Goal: Transaction & Acquisition: Purchase product/service

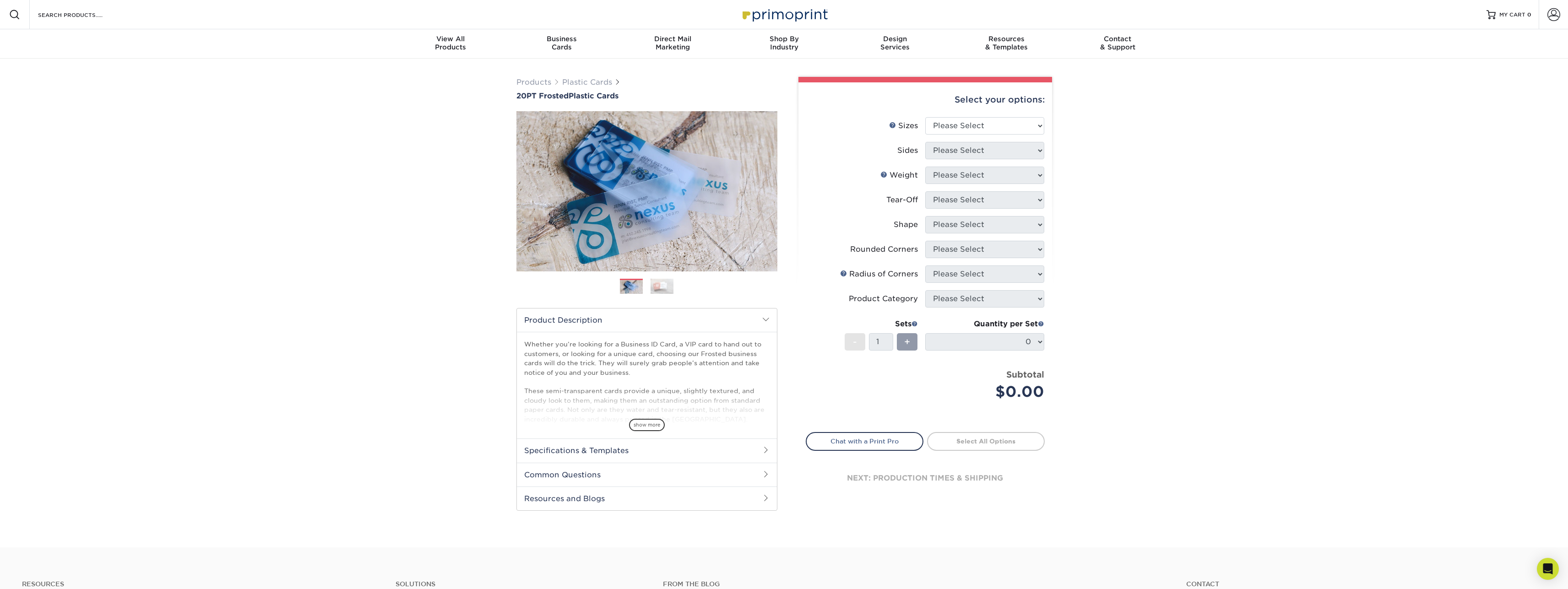
click at [988, 115] on div "Select your options:" at bounding box center [925, 100] width 239 height 35
select select "2.00x3.50"
click at [925, 117] on select "Please Select 2" x 3.5" 2" x 8" 2.12" x 3.375" 2.5" x 2.5" 4.25" x 6"" at bounding box center [984, 126] width 119 height 17
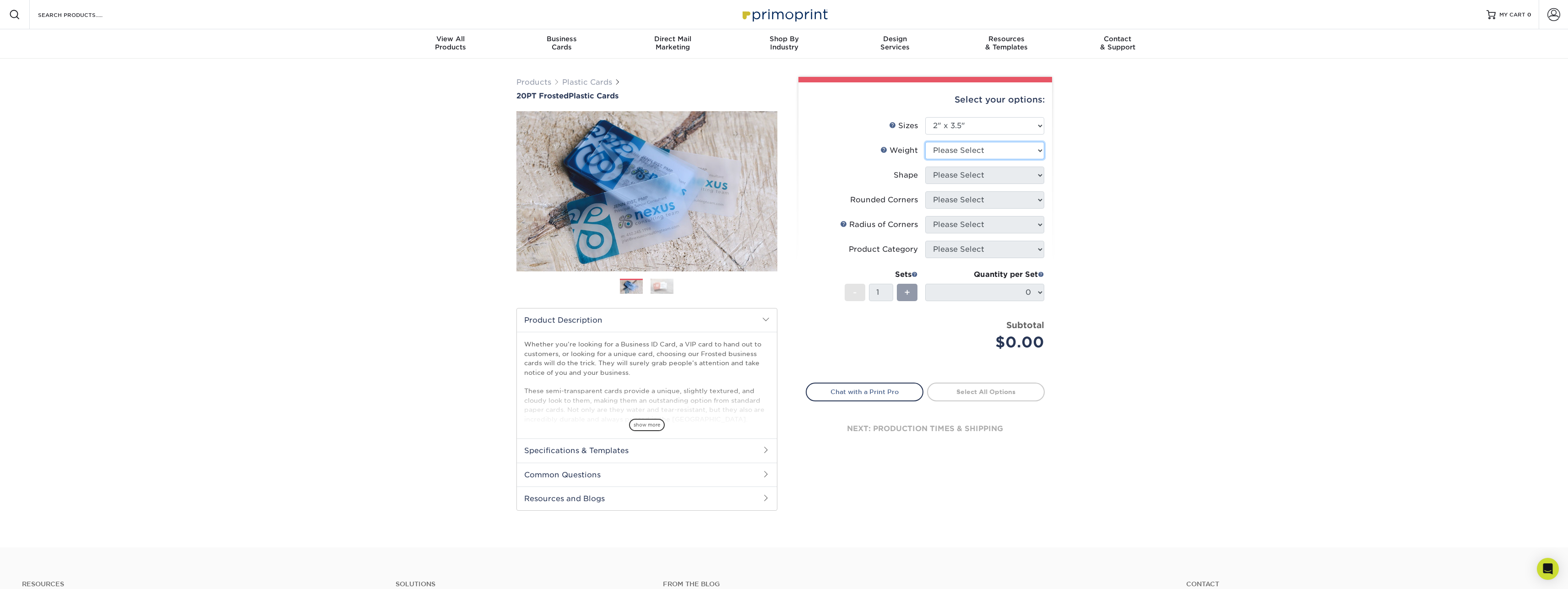
select select "20PT Frosted Plastic"
click at [925, 142] on select "Please Select 20PT Frosted Plastic 20PT Frosted Plastic" at bounding box center [984, 150] width 119 height 17
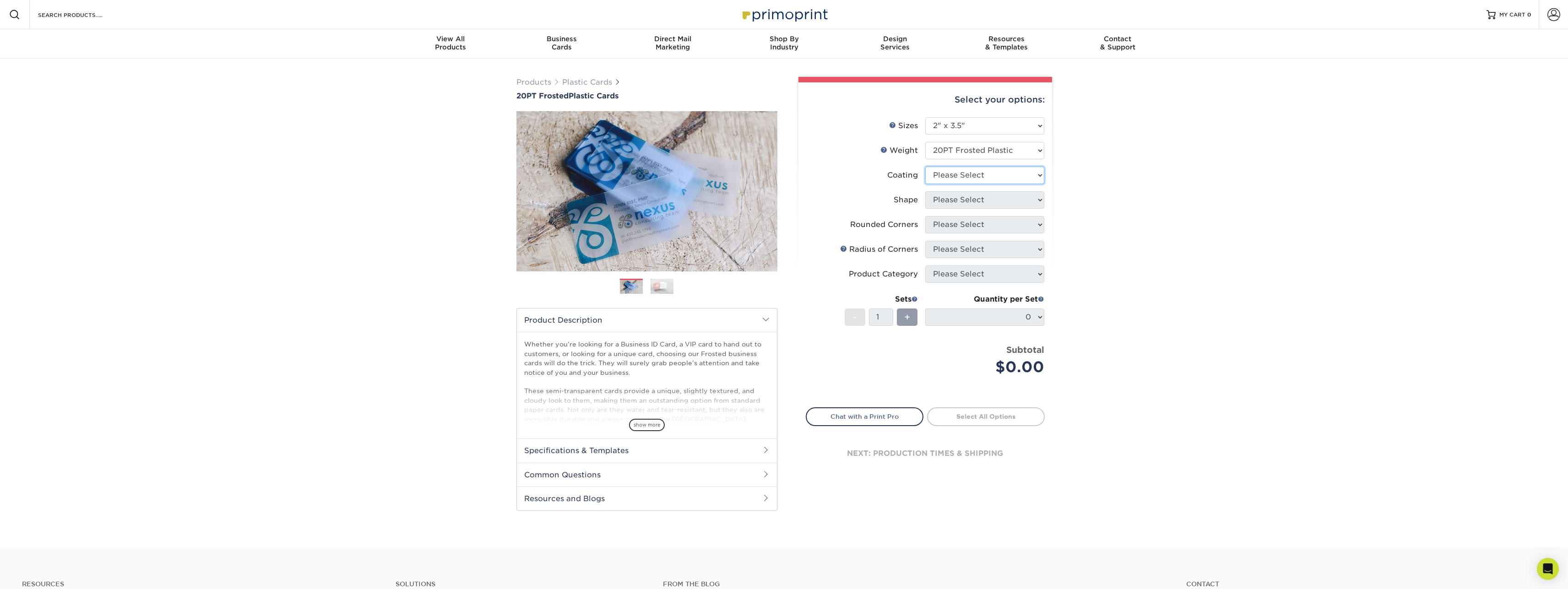
drag, startPoint x: 974, startPoint y: 178, endPoint x: 1069, endPoint y: 208, distance: 99.6
click at [1075, 210] on div "Products Plastic Cards 20PT Frosted Plastic Cards Previous Next and" at bounding box center [784, 303] width 1568 height 489
select select "3e7618de-abca-4bda-9f97-8b9129e913d8"
click at [925, 167] on select at bounding box center [984, 175] width 119 height 17
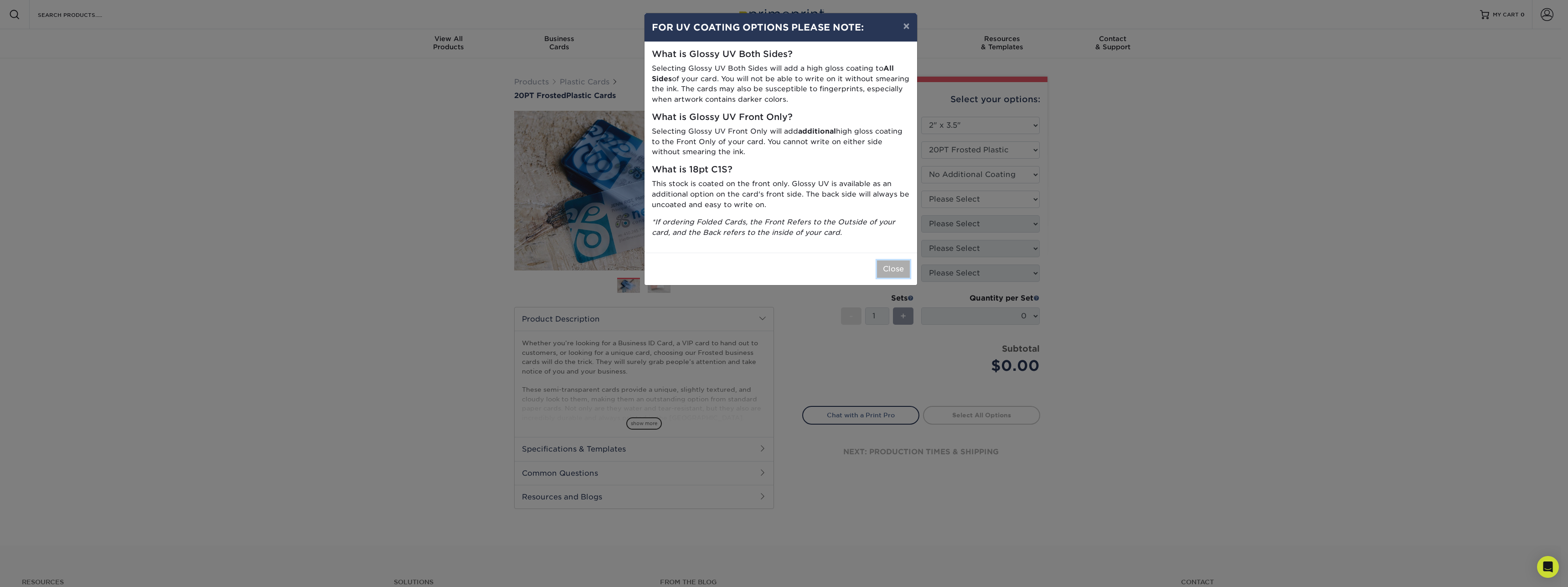
click at [898, 268] on button "Close" at bounding box center [894, 269] width 33 height 17
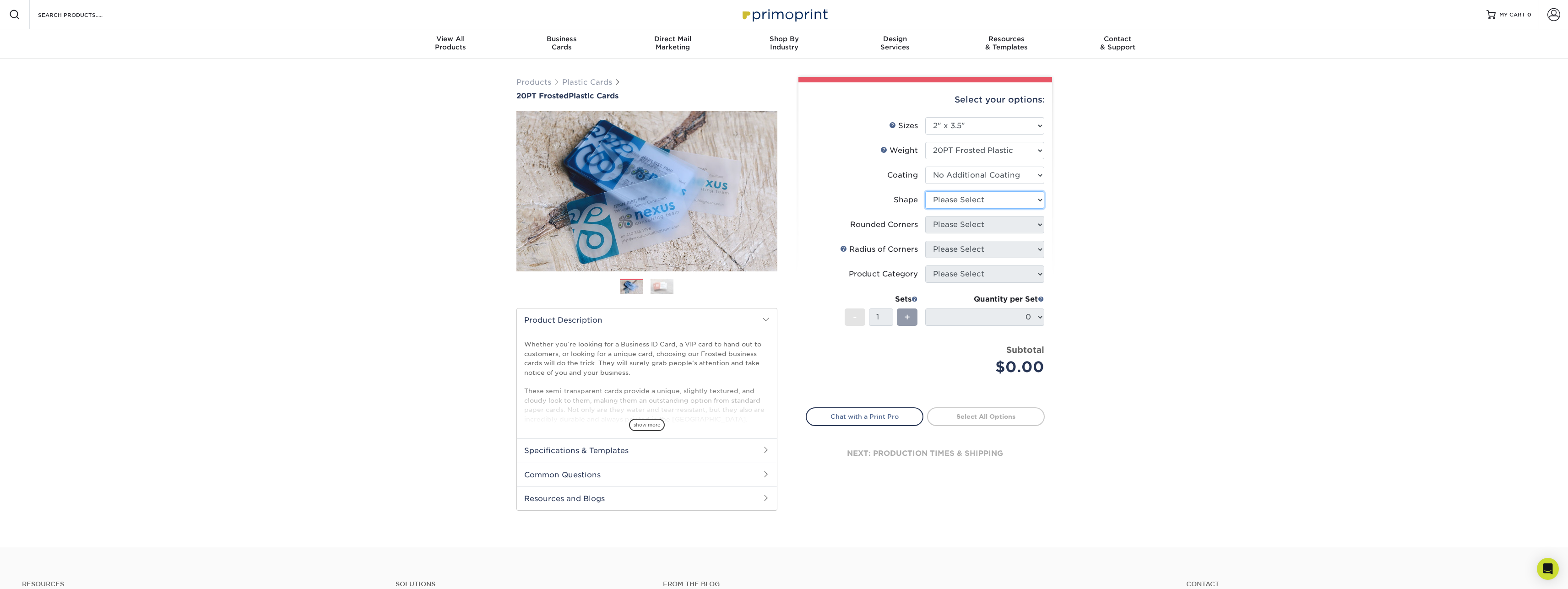
select select "oval"
click at [925, 191] on select "Please Select Oval Standard" at bounding box center [984, 200] width 119 height 17
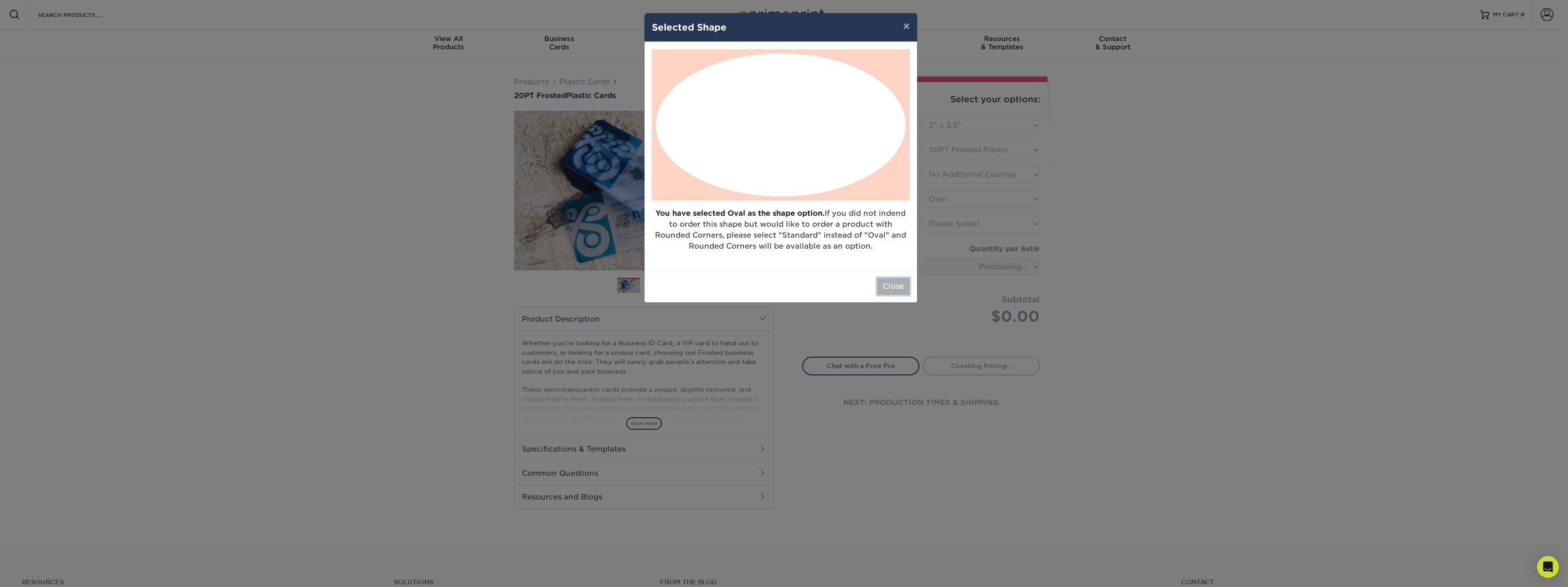
click at [892, 290] on button "Close" at bounding box center [894, 286] width 33 height 17
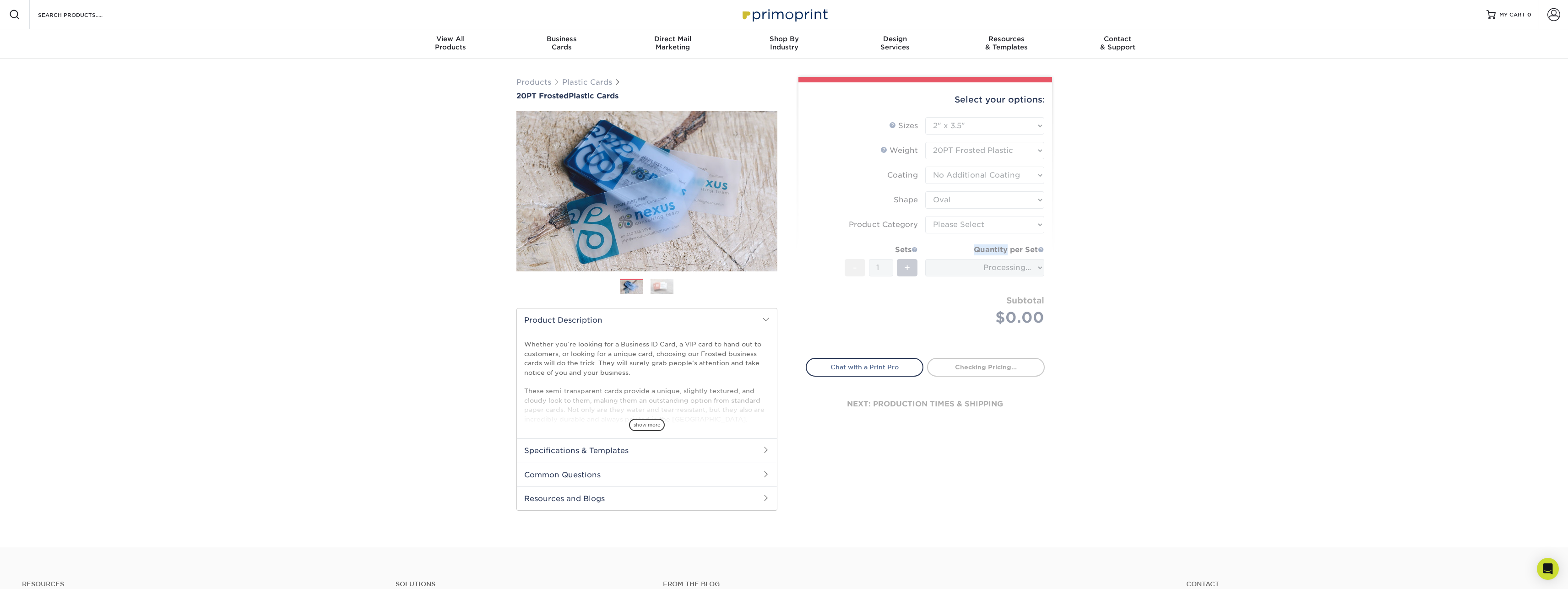
click at [897, 291] on form "Sizes Help Sizes Please Select 2" x 3.5" 2" x 8" 2.12" x 3.375" 2.5" x 2.5" 4.2…" at bounding box center [925, 232] width 239 height 230
click at [997, 199] on form "Sizes Help Sizes Please Select 2" x 3.5" 2" x 8" 2.12" x 3.375" 2.5" x 2.5" 4.2…" at bounding box center [925, 232] width 239 height 230
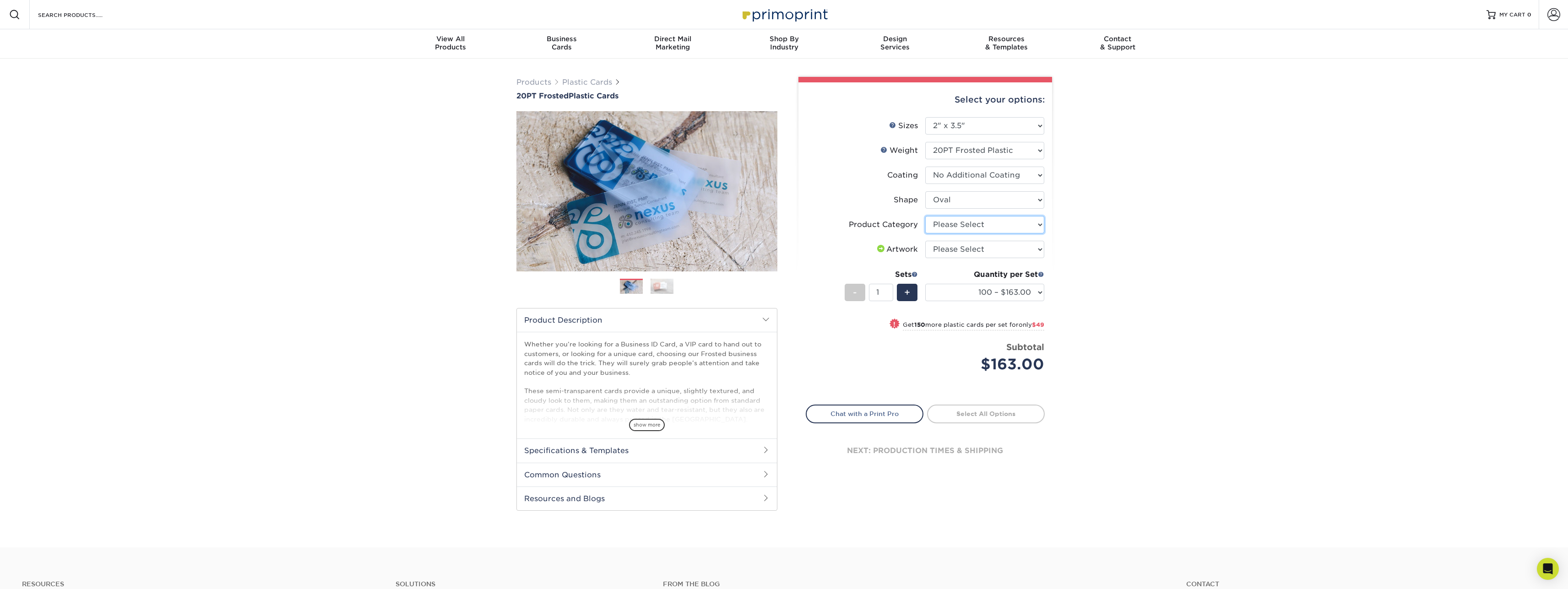
select select "3b5148f1-0588-4f88-a218-97bcfdce65c1"
click at [925, 216] on select "Please Select Business Cards" at bounding box center [984, 224] width 119 height 17
select select "upload"
click at [925, 241] on select "Please Select I will upload files I need a design - $100" at bounding box center [984, 249] width 119 height 17
click at [767, 188] on link "Next" at bounding box center [764, 191] width 18 height 18
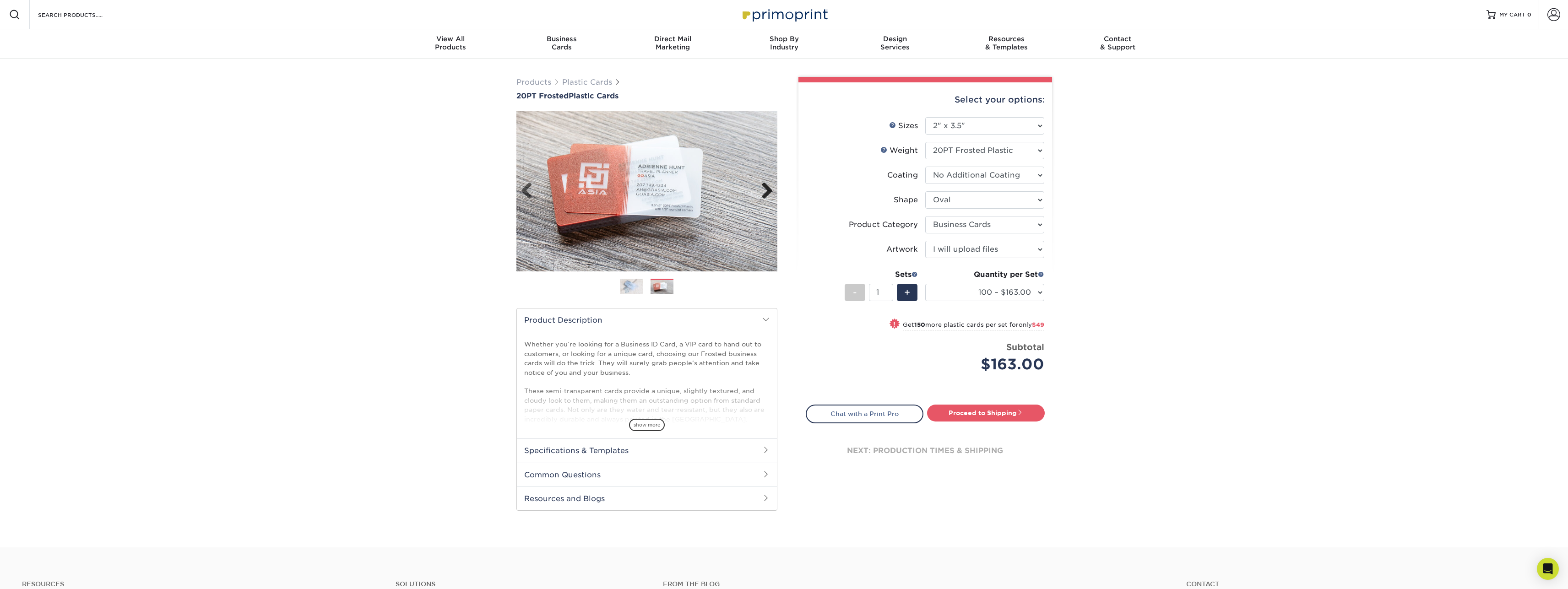
click at [772, 185] on link "Next" at bounding box center [764, 191] width 18 height 18
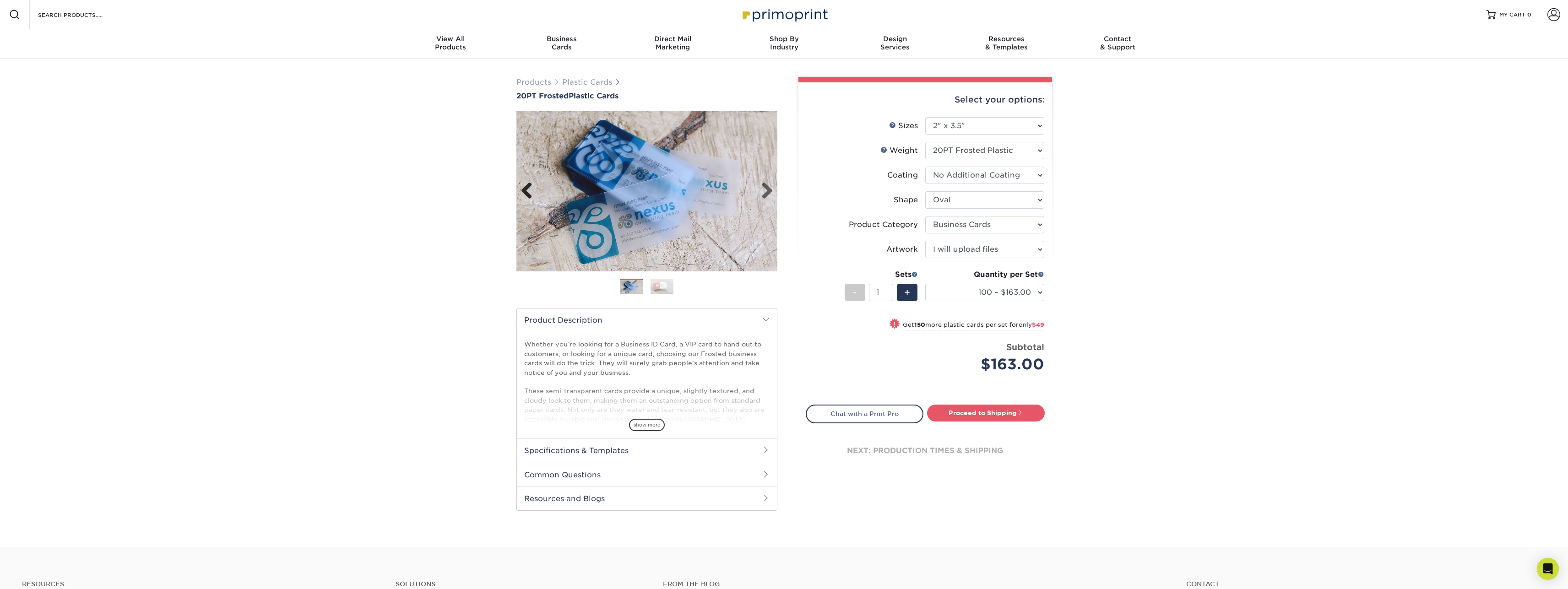
click at [528, 191] on link "Previous" at bounding box center [530, 191] width 18 height 18
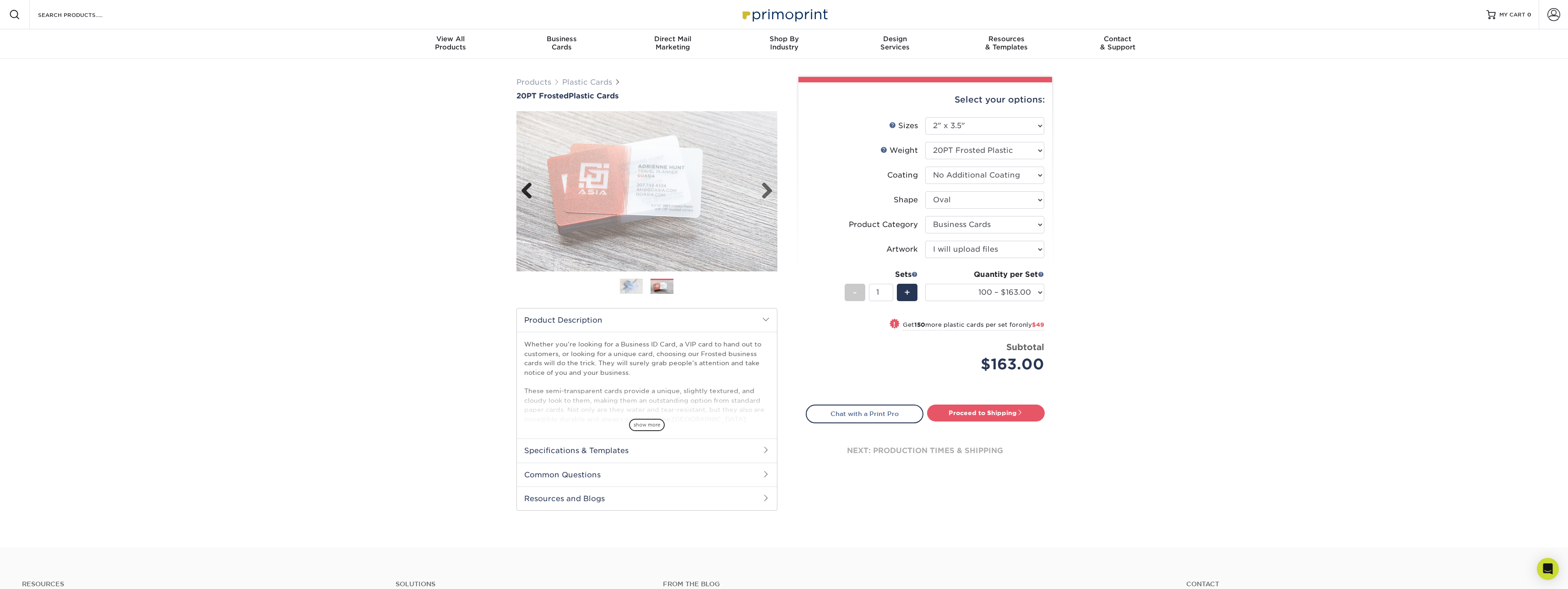
click at [528, 191] on link "Previous" at bounding box center [530, 191] width 18 height 18
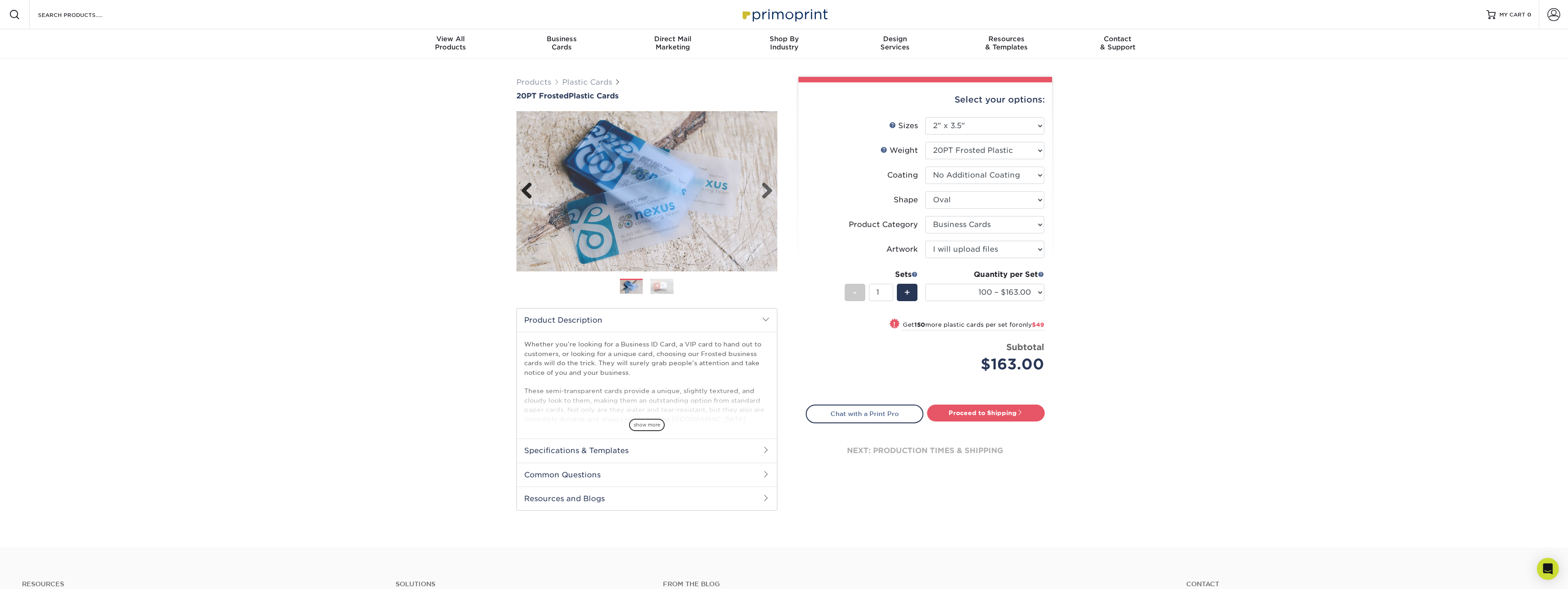
click at [528, 191] on link "Previous" at bounding box center [530, 191] width 18 height 18
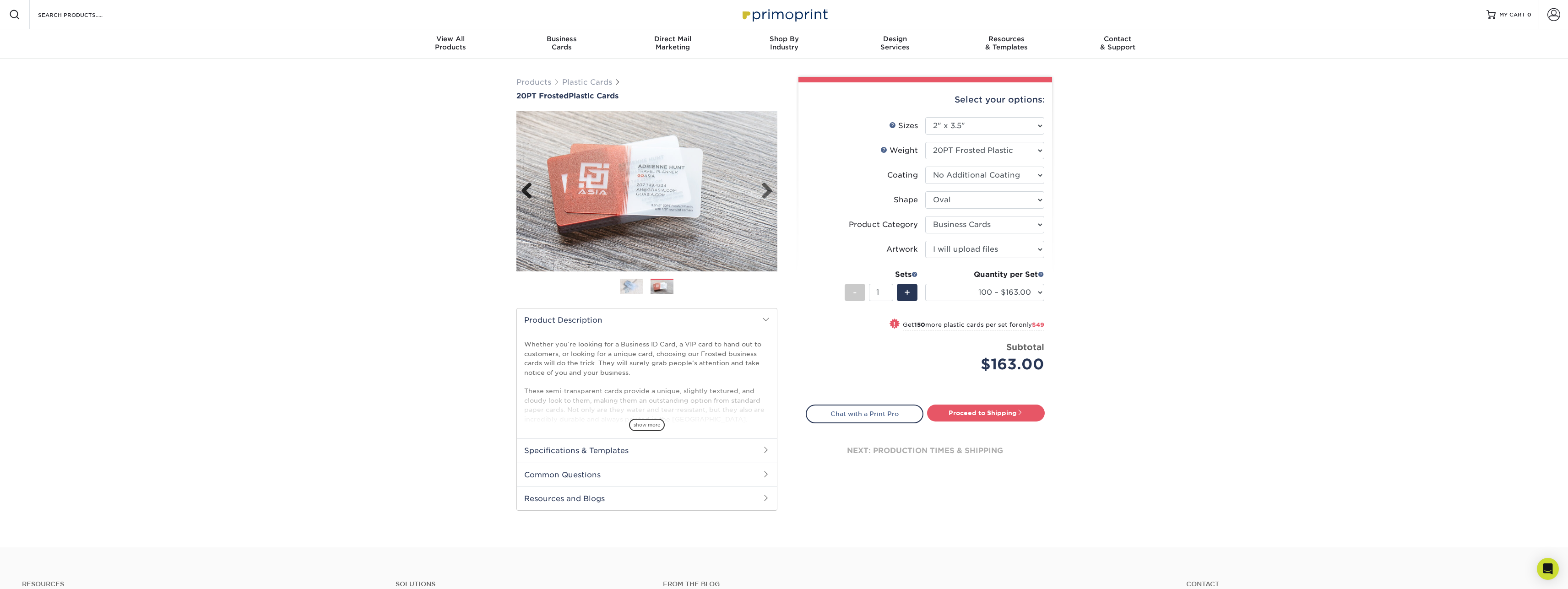
click at [528, 191] on link "Previous" at bounding box center [530, 191] width 18 height 18
